Goal: Information Seeking & Learning: Check status

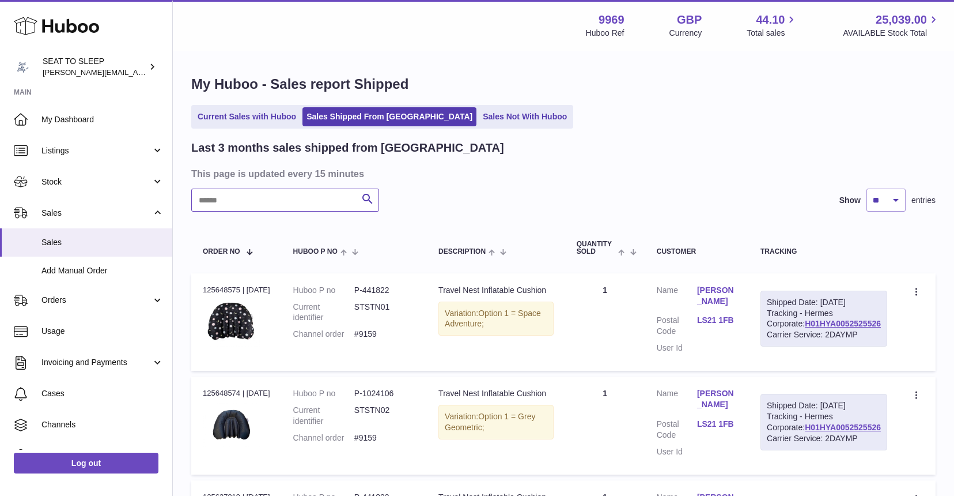
click at [228, 195] on input "text" at bounding box center [285, 199] width 188 height 23
drag, startPoint x: 232, startPoint y: 200, endPoint x: 168, endPoint y: 198, distance: 64.6
type input "****"
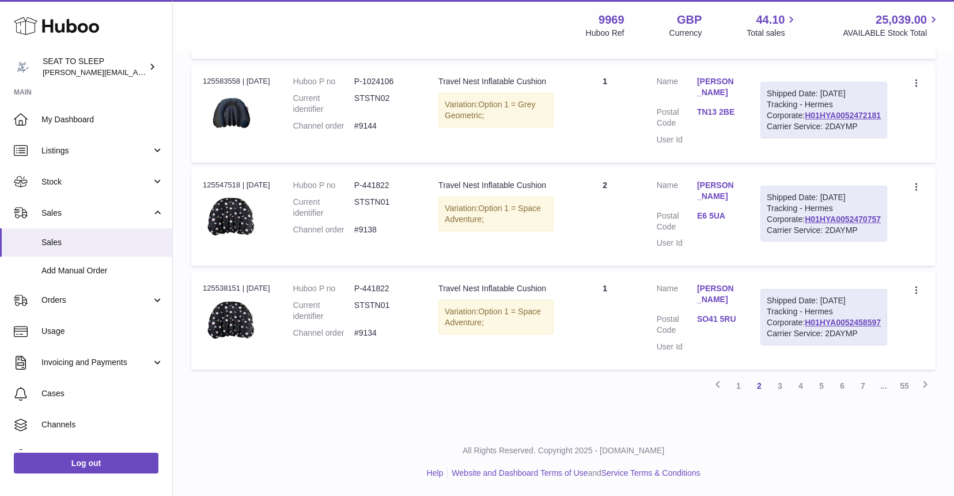
scroll to position [1128, 0]
click at [59, 122] on span "My Dashboard" at bounding box center [102, 119] width 122 height 11
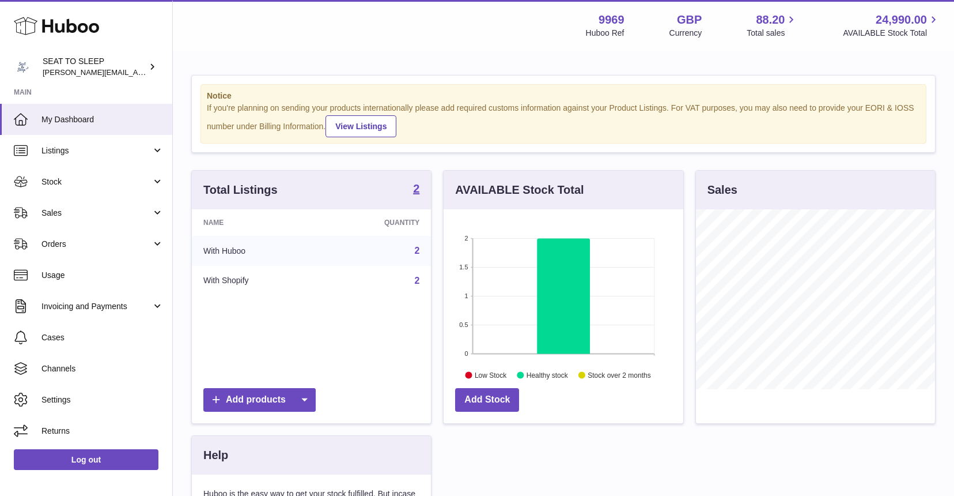
scroll to position [180, 240]
click at [61, 172] on link "Stock" at bounding box center [86, 181] width 172 height 31
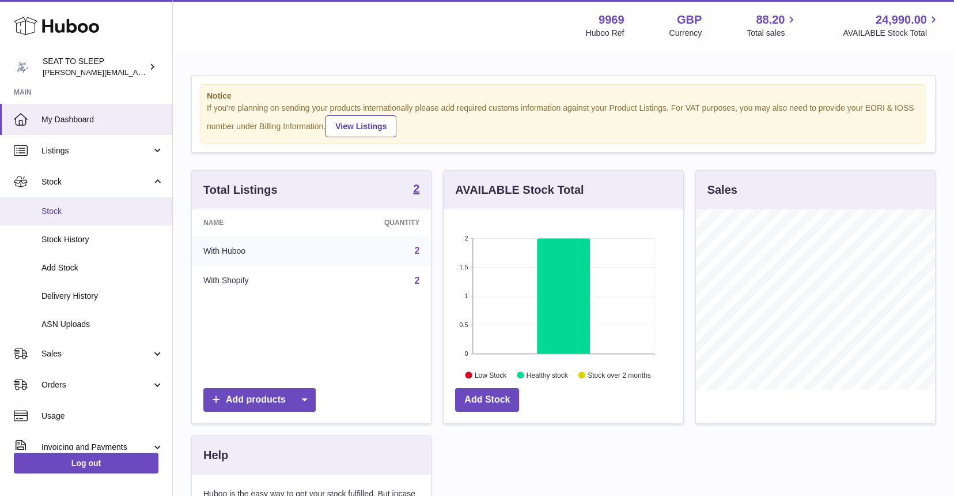
click at [62, 210] on span "Stock" at bounding box center [102, 211] width 122 height 11
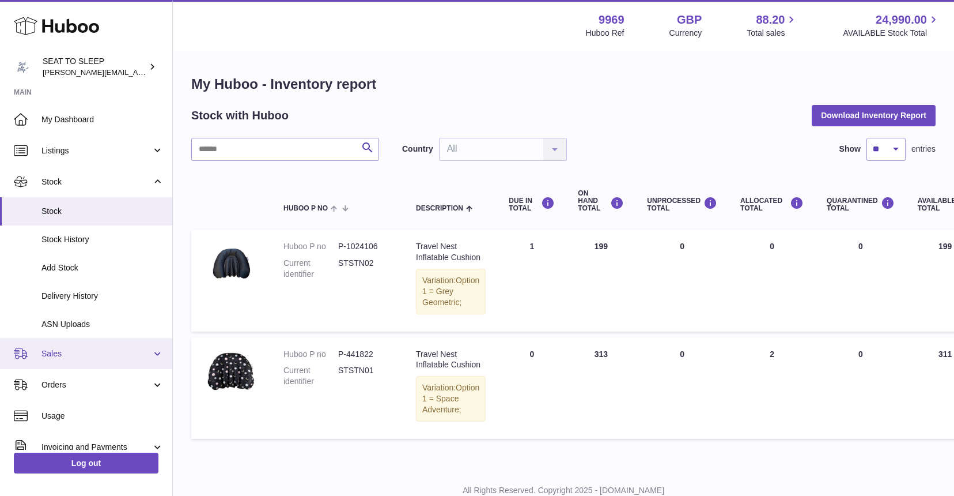
click at [55, 354] on span "Sales" at bounding box center [96, 353] width 110 height 11
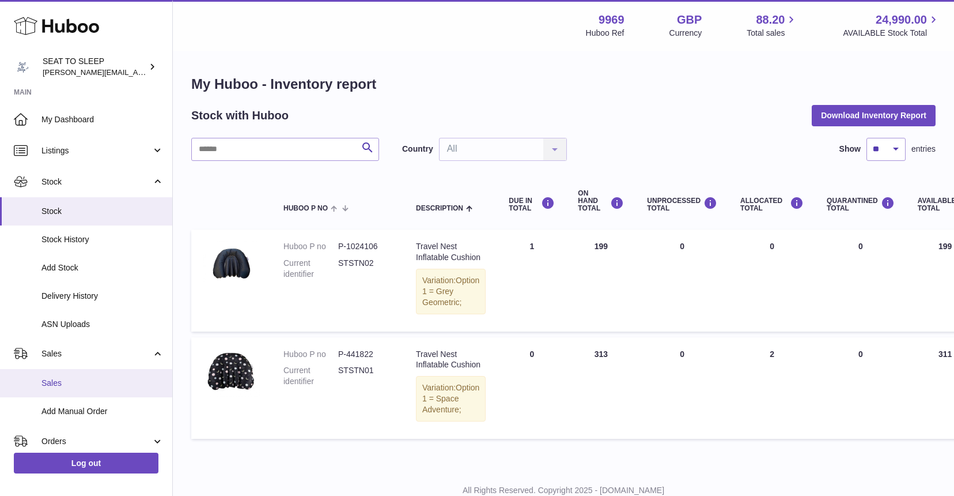
click at [55, 379] on span "Sales" at bounding box center [102, 382] width 122 height 11
